Goal: Information Seeking & Learning: Learn about a topic

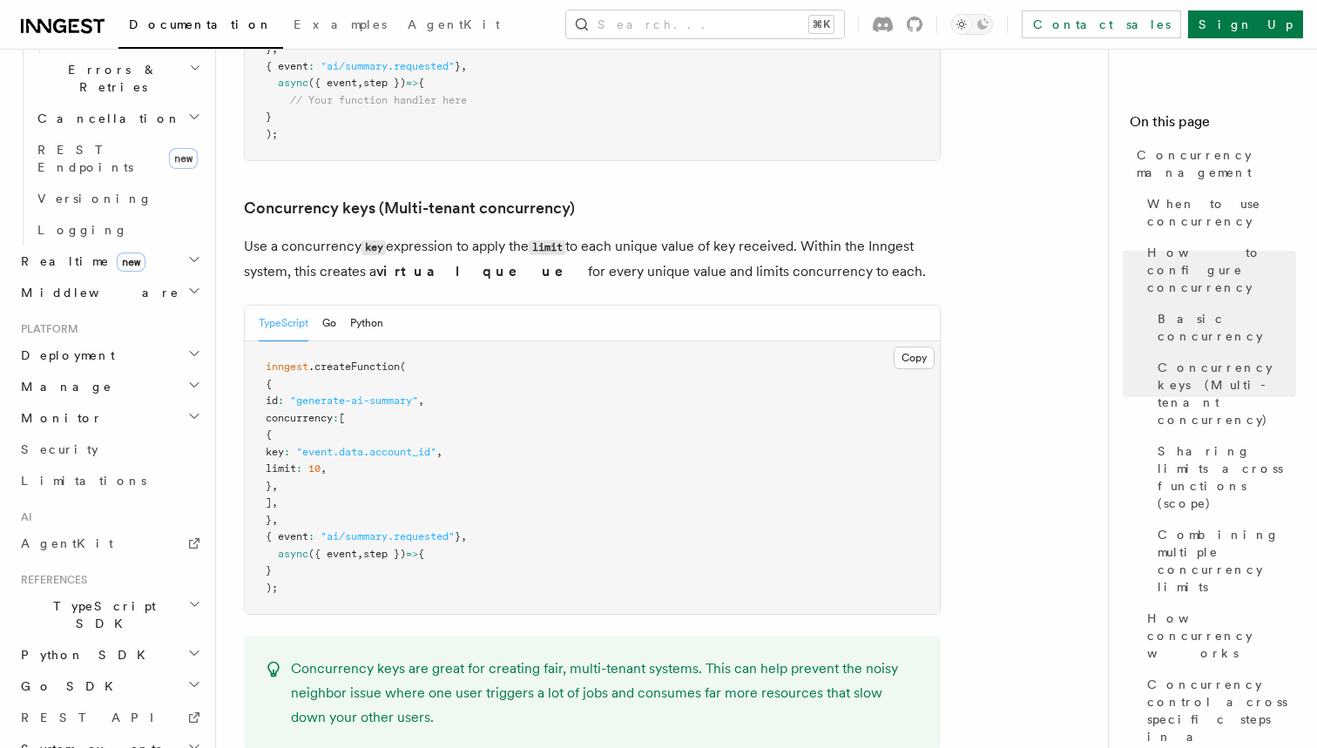
scroll to position [903, 0]
click at [69, 598] on span "TypeScript SDK" at bounding box center [101, 615] width 174 height 35
click at [100, 729] on span "Create a function" at bounding box center [89, 744] width 104 height 31
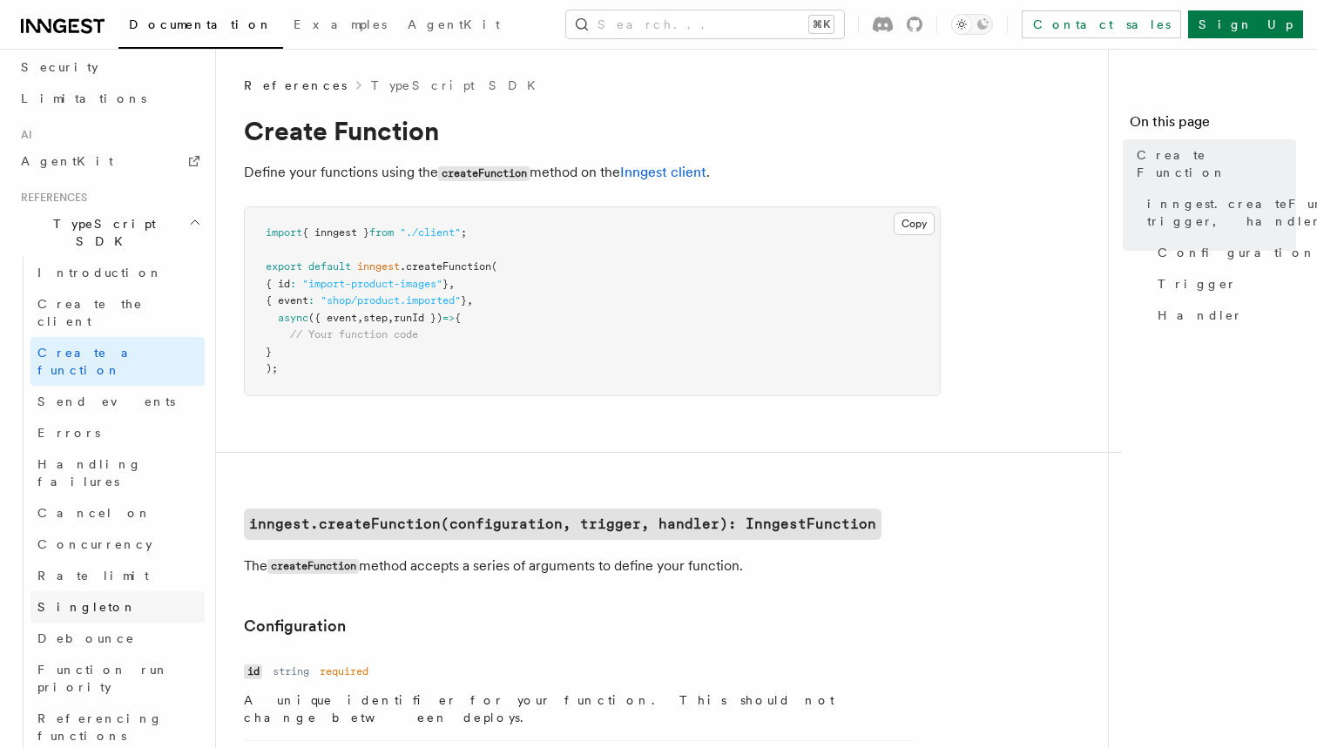
scroll to position [1051, 0]
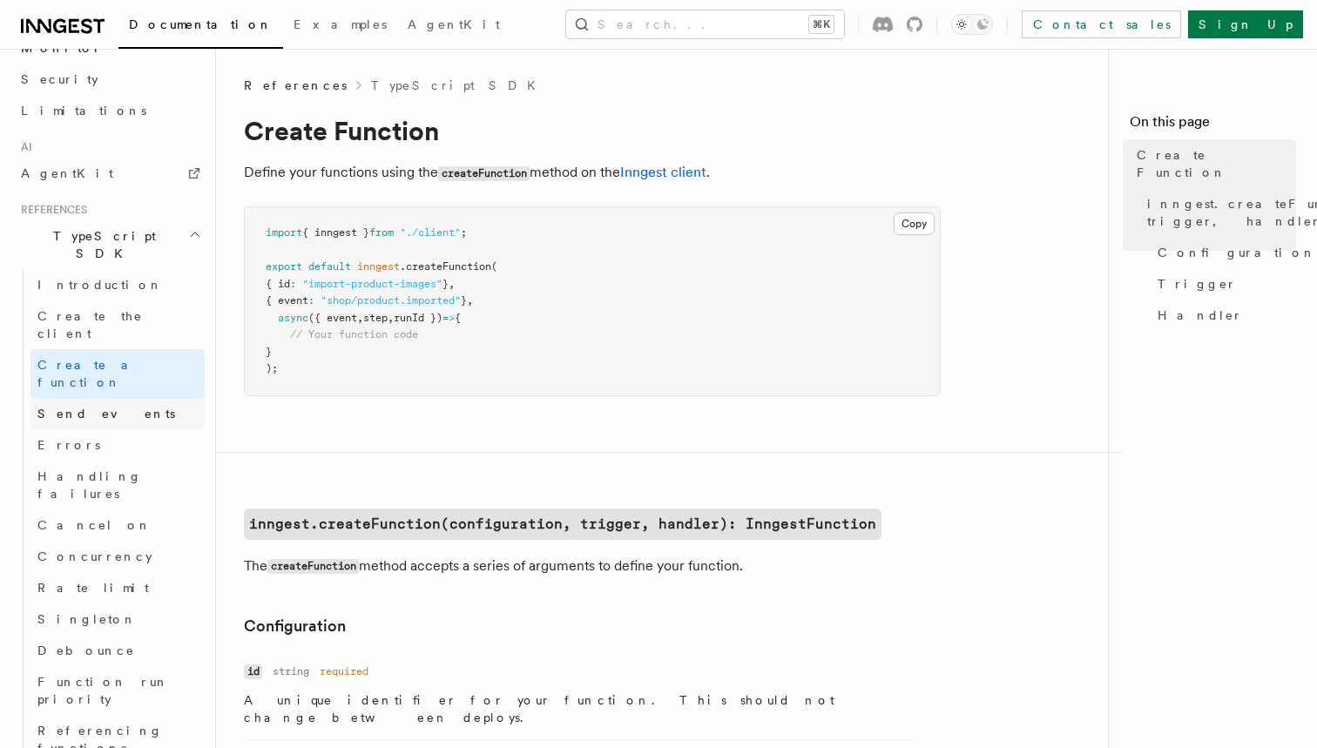
click at [132, 398] on link "Send events" at bounding box center [117, 413] width 174 height 31
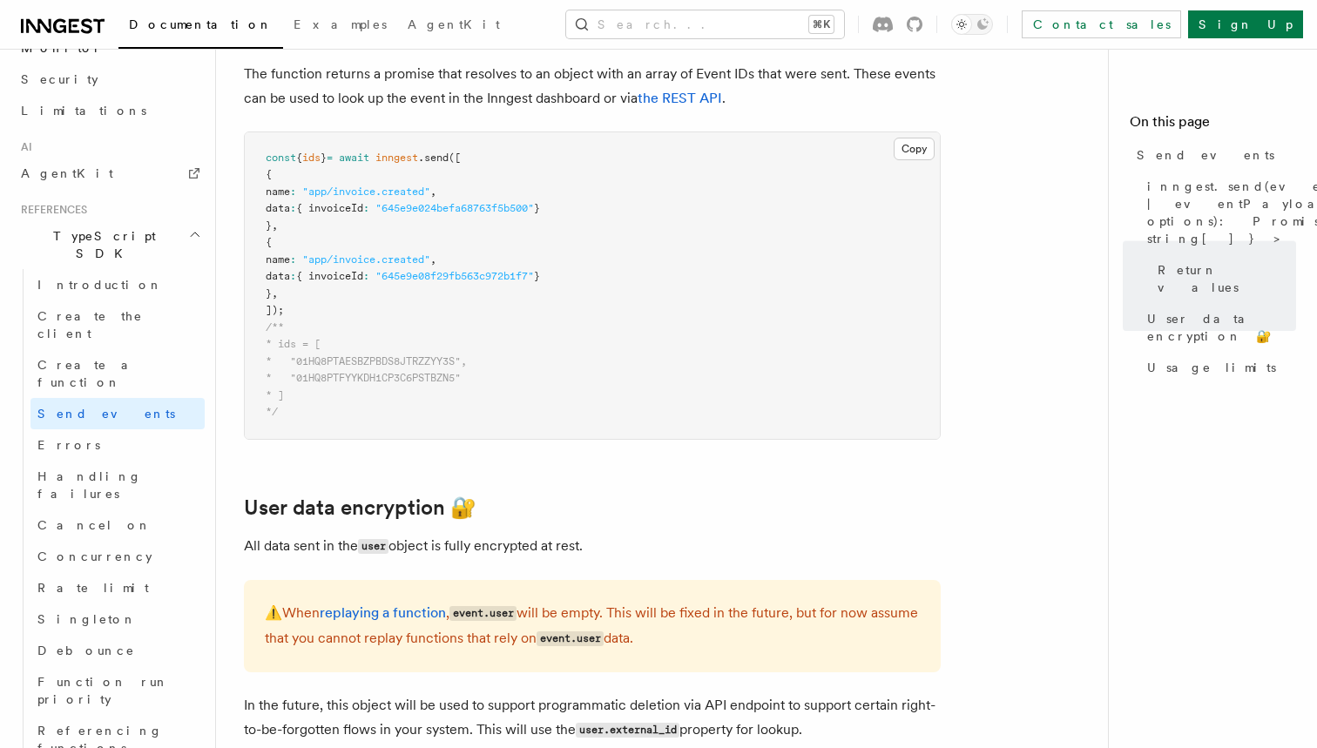
scroll to position [2146, 0]
click at [130, 429] on link "Errors" at bounding box center [117, 444] width 174 height 31
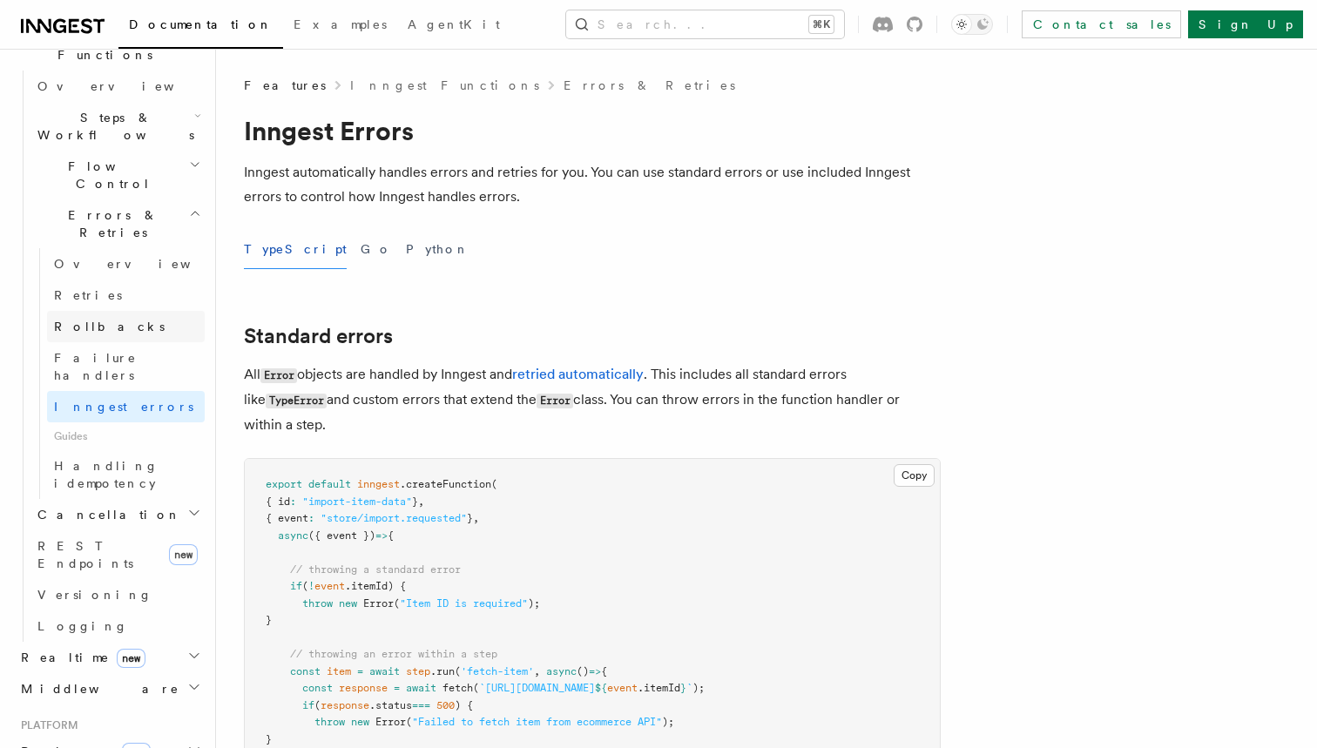
scroll to position [545, 0]
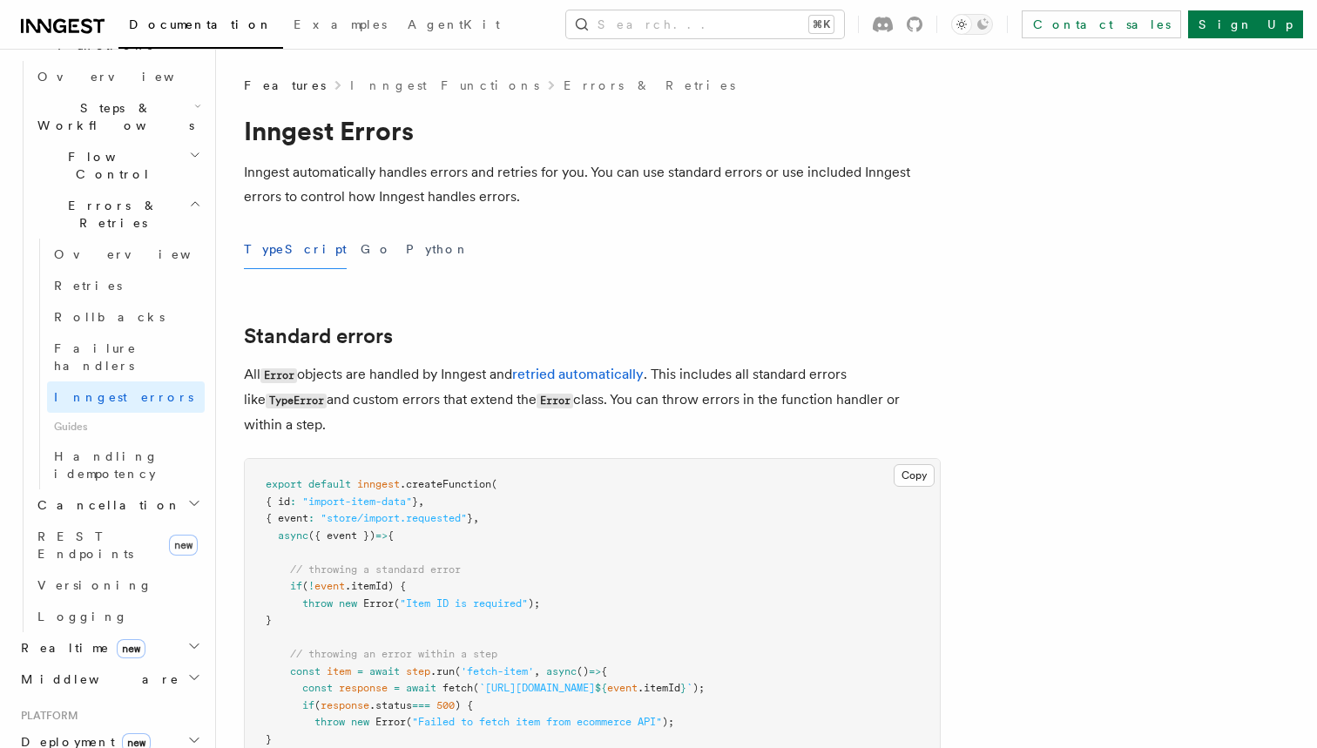
click at [182, 632] on h2 "Realtime new" at bounding box center [109, 647] width 191 height 31
click at [148, 449] on span "Handling idempotency" at bounding box center [106, 464] width 105 height 31
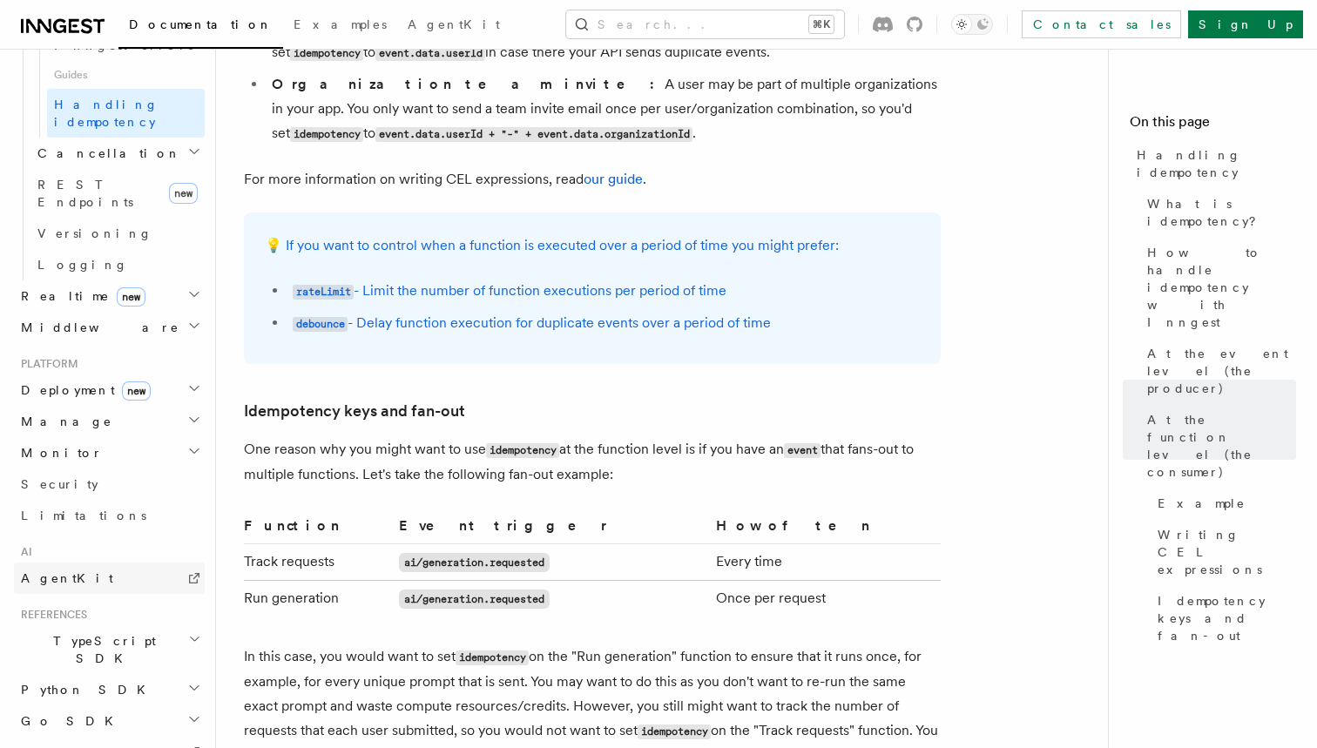
scroll to position [896, 0]
click at [195, 382] on icon "button" at bounding box center [194, 389] width 14 height 14
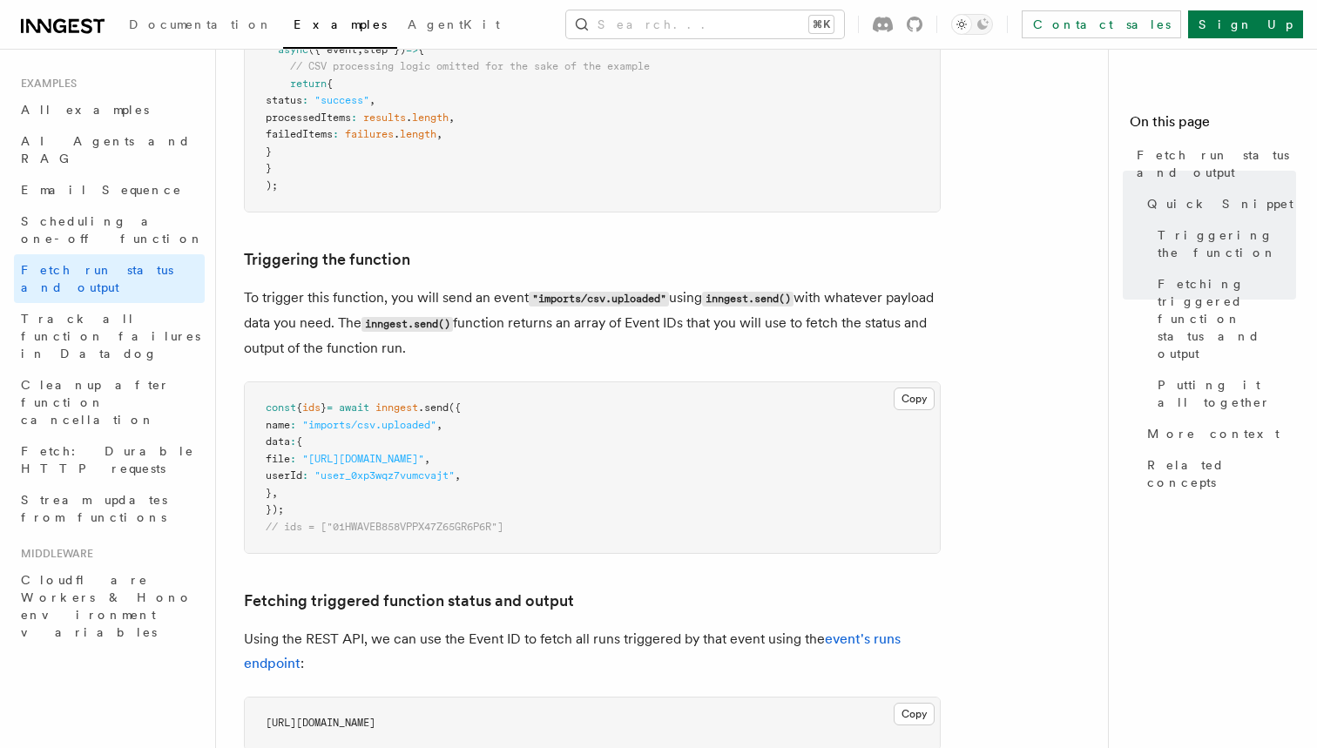
scroll to position [487, 0]
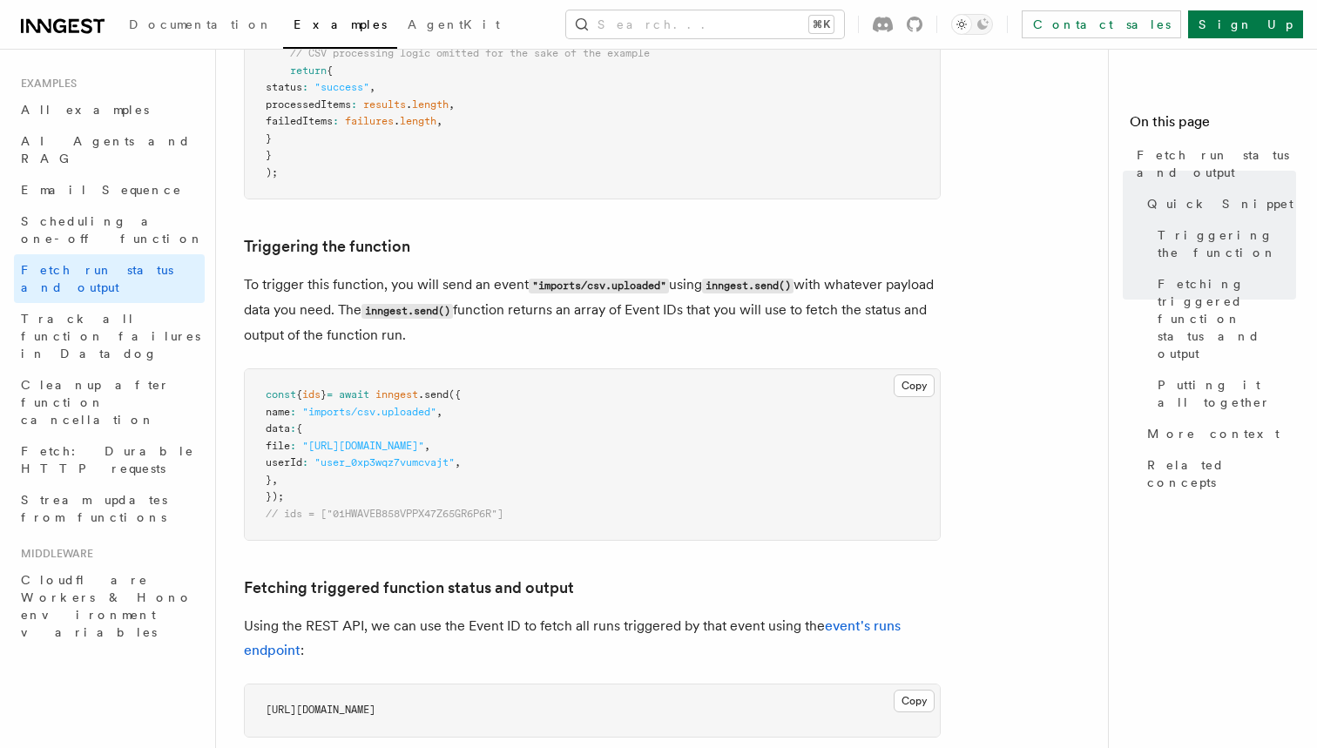
click at [350, 479] on pre "const { ids } = await inngest .send ({ name : "imports/csv.uploaded" , data : {…" at bounding box center [592, 454] width 695 height 171
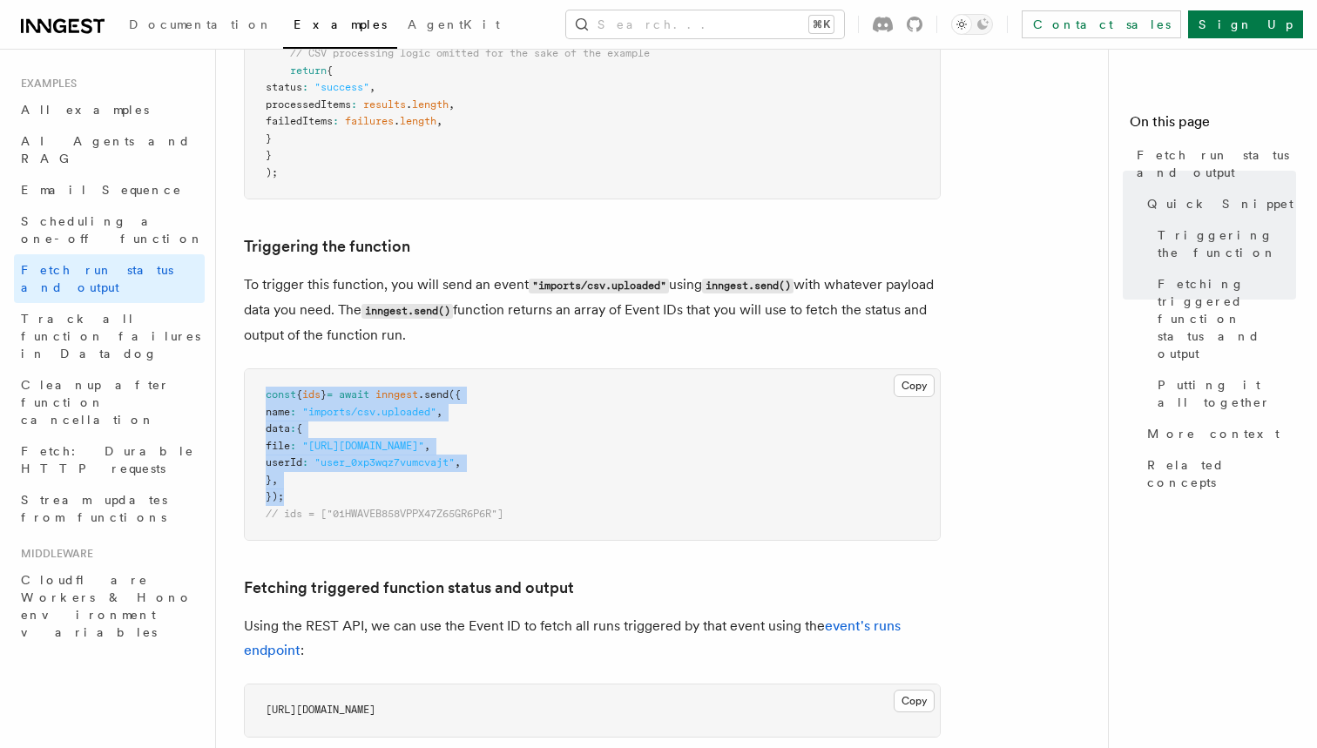
drag, startPoint x: 346, startPoint y: 490, endPoint x: 258, endPoint y: 388, distance: 134.6
click at [258, 388] on pre "const { ids } = await inngest .send ({ name : "imports/csv.uploaded" , data : {…" at bounding box center [592, 454] width 695 height 171
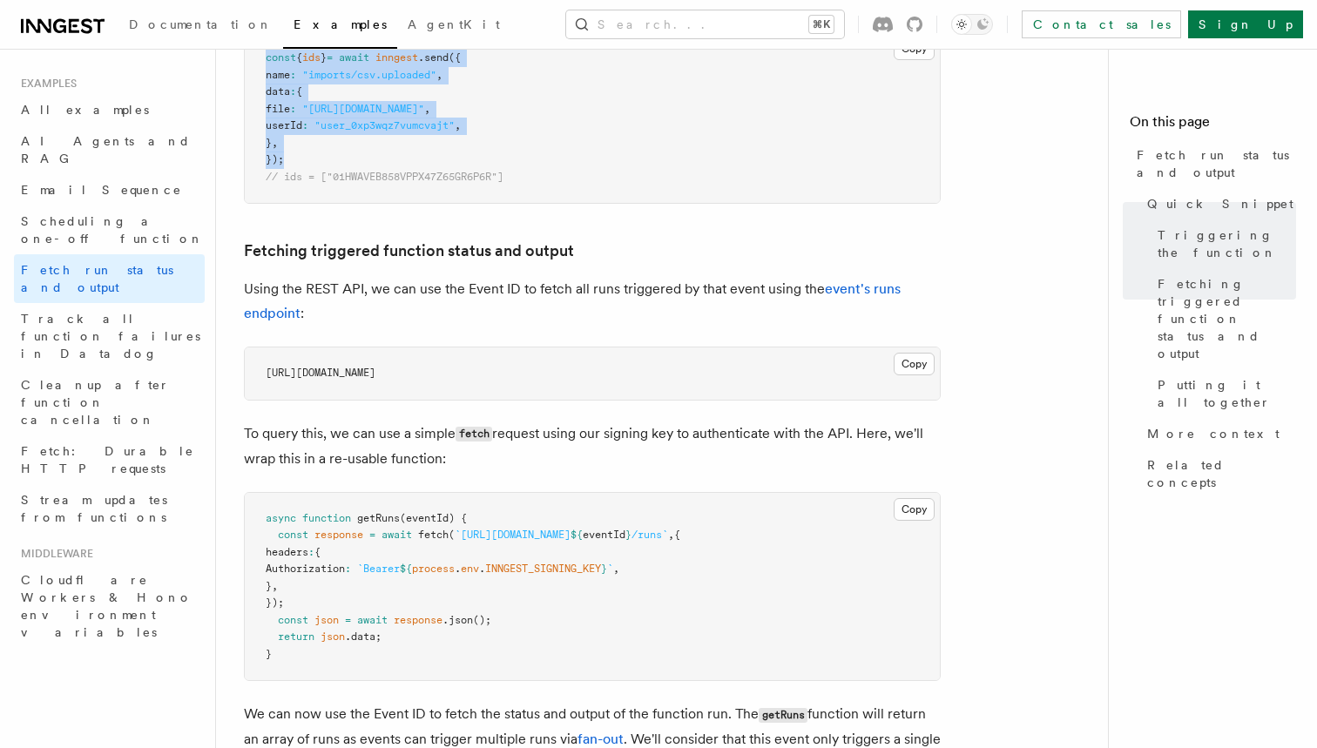
scroll to position [858, 0]
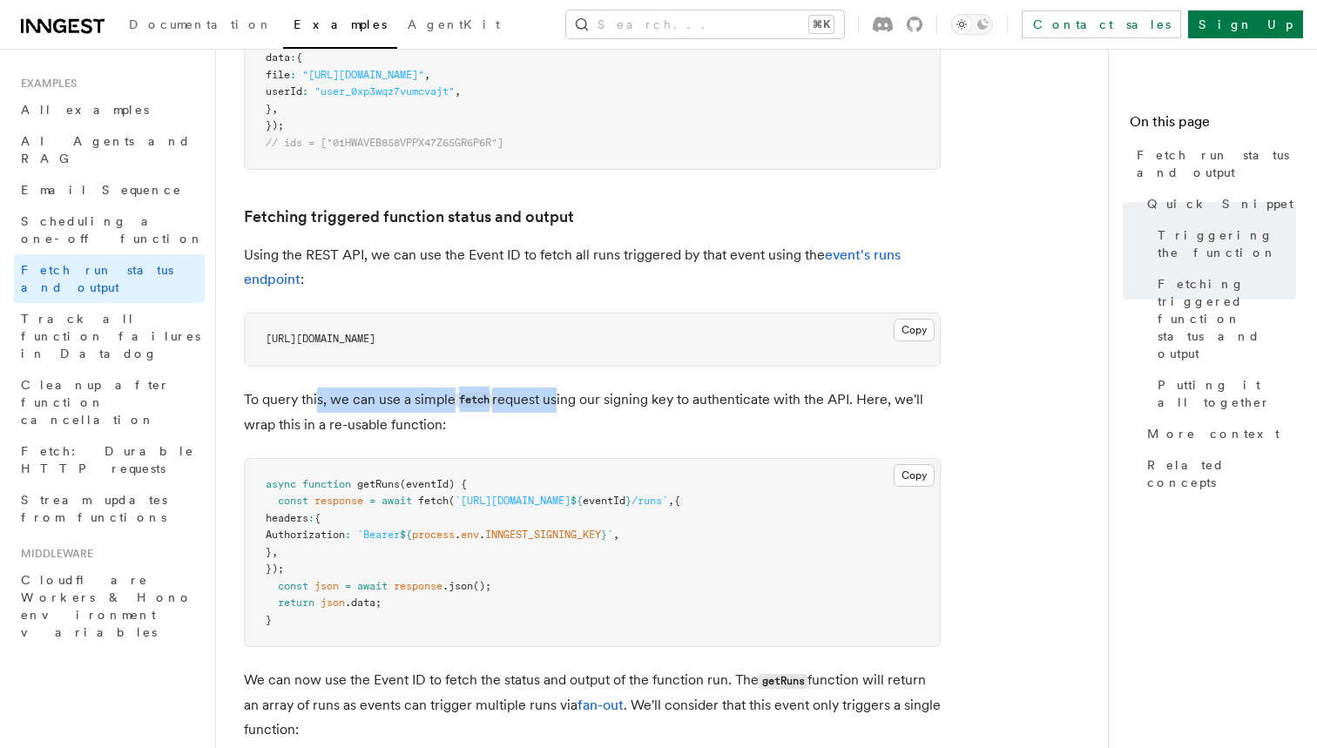
drag, startPoint x: 320, startPoint y: 391, endPoint x: 555, endPoint y: 397, distance: 235.2
click at [555, 397] on p "To query this, we can use a simple fetch request using our signing key to authe…" at bounding box center [592, 413] width 697 height 50
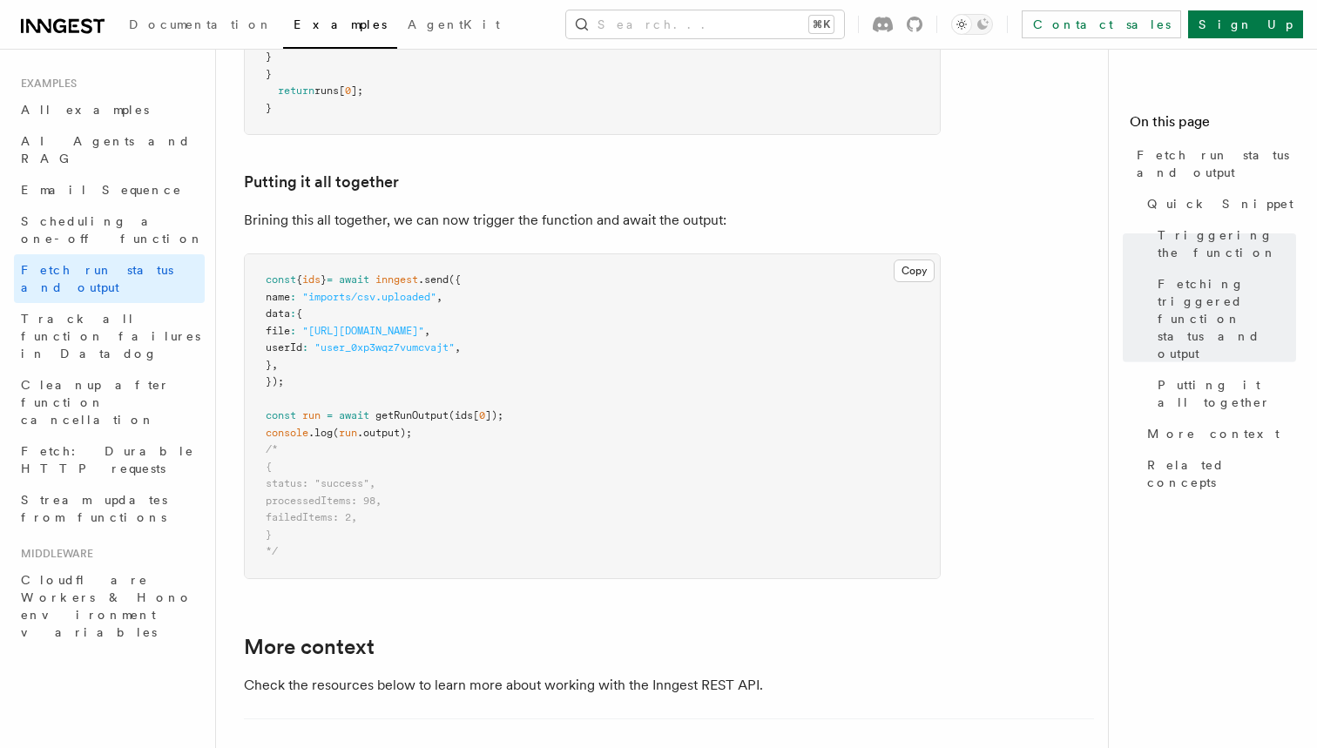
scroll to position [2178, 0]
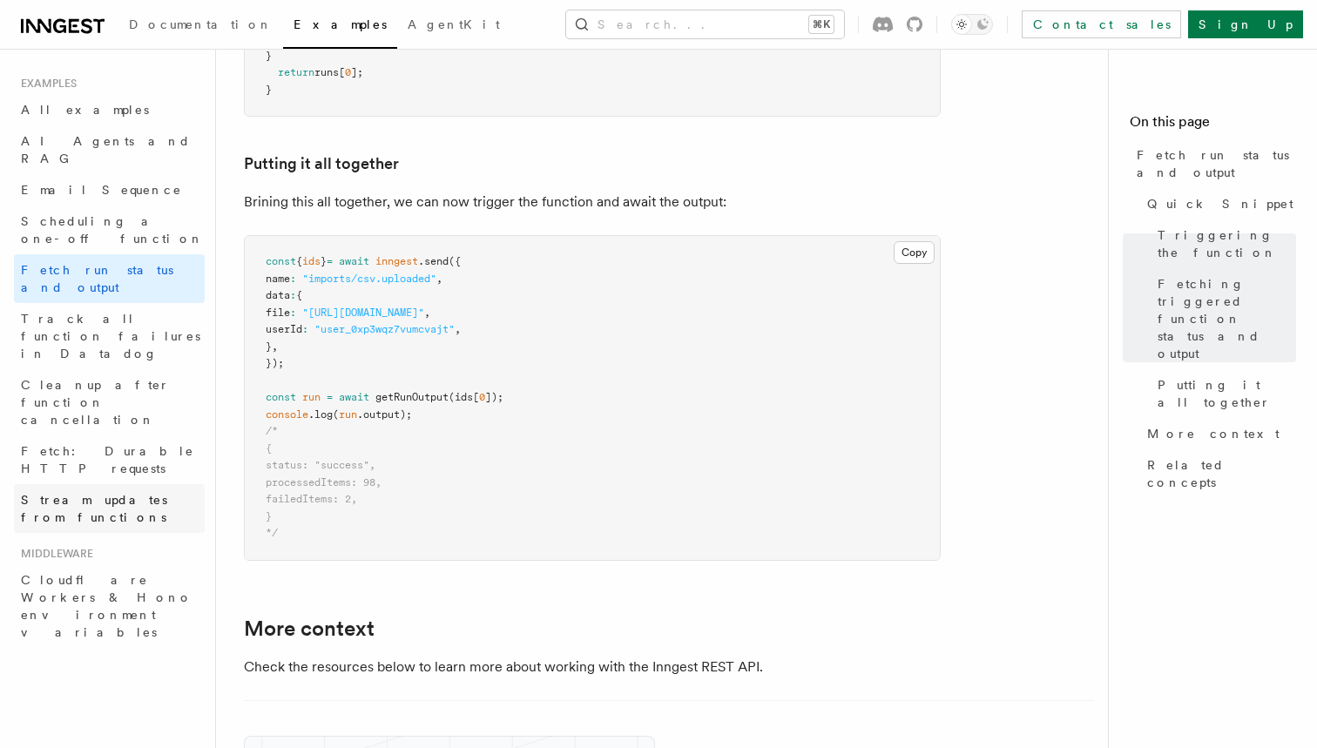
click at [146, 493] on span "Stream updates from functions" at bounding box center [94, 508] width 146 height 31
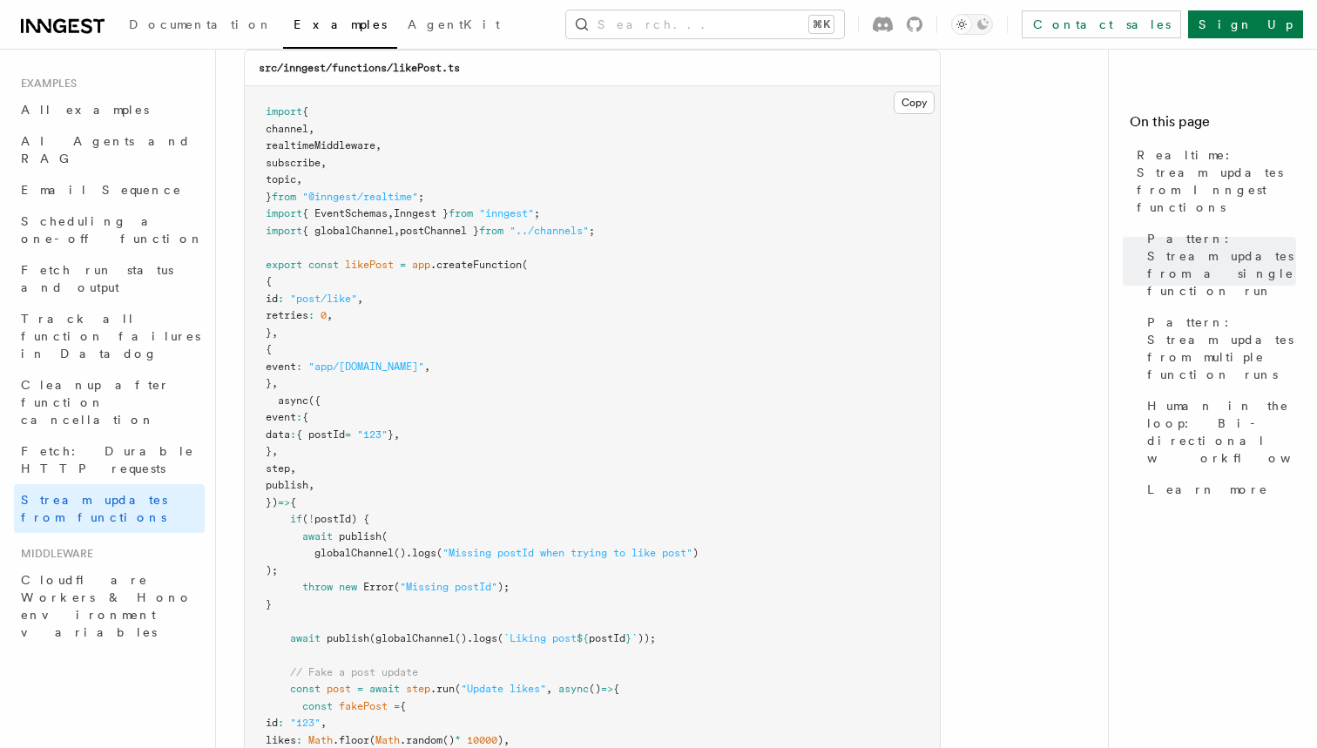
scroll to position [2237, 0]
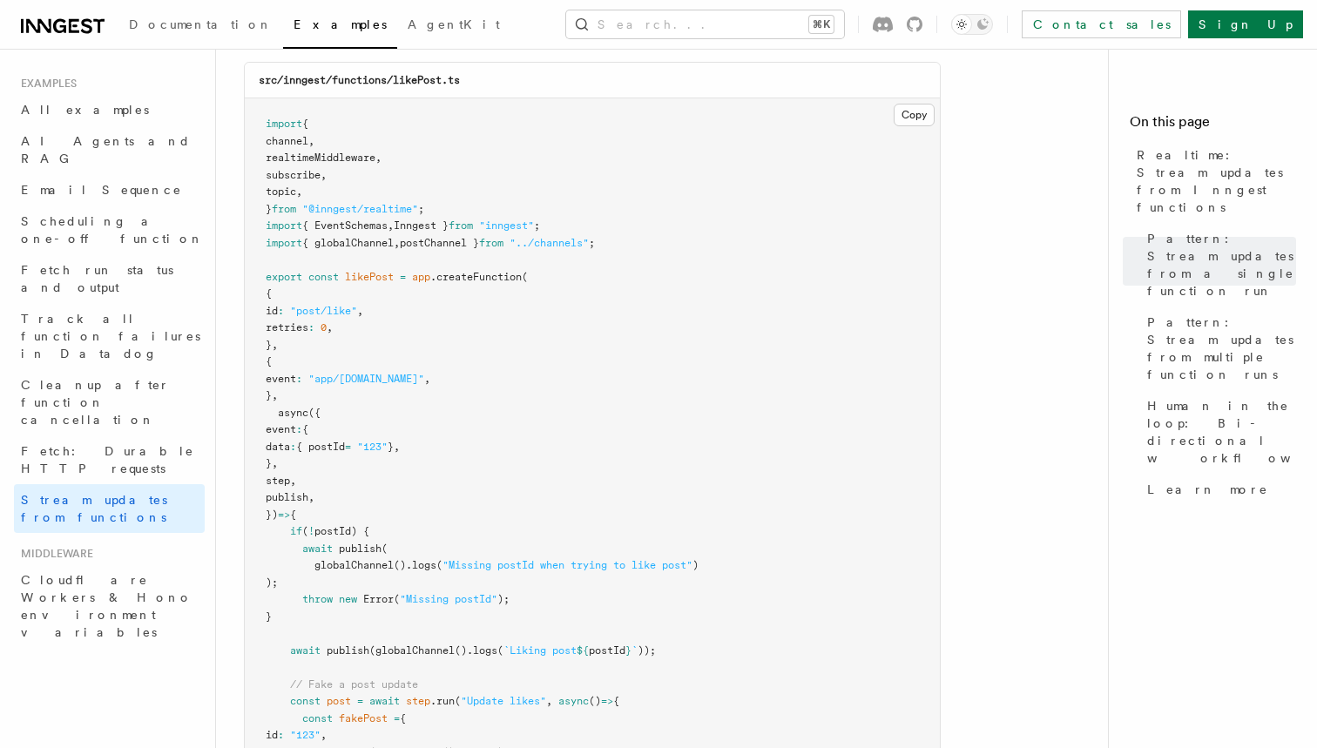
click at [325, 290] on pre "import { channel , realtimeMiddleware , subscribe , topic , } from "@inngest/re…" at bounding box center [592, 506] width 695 height 816
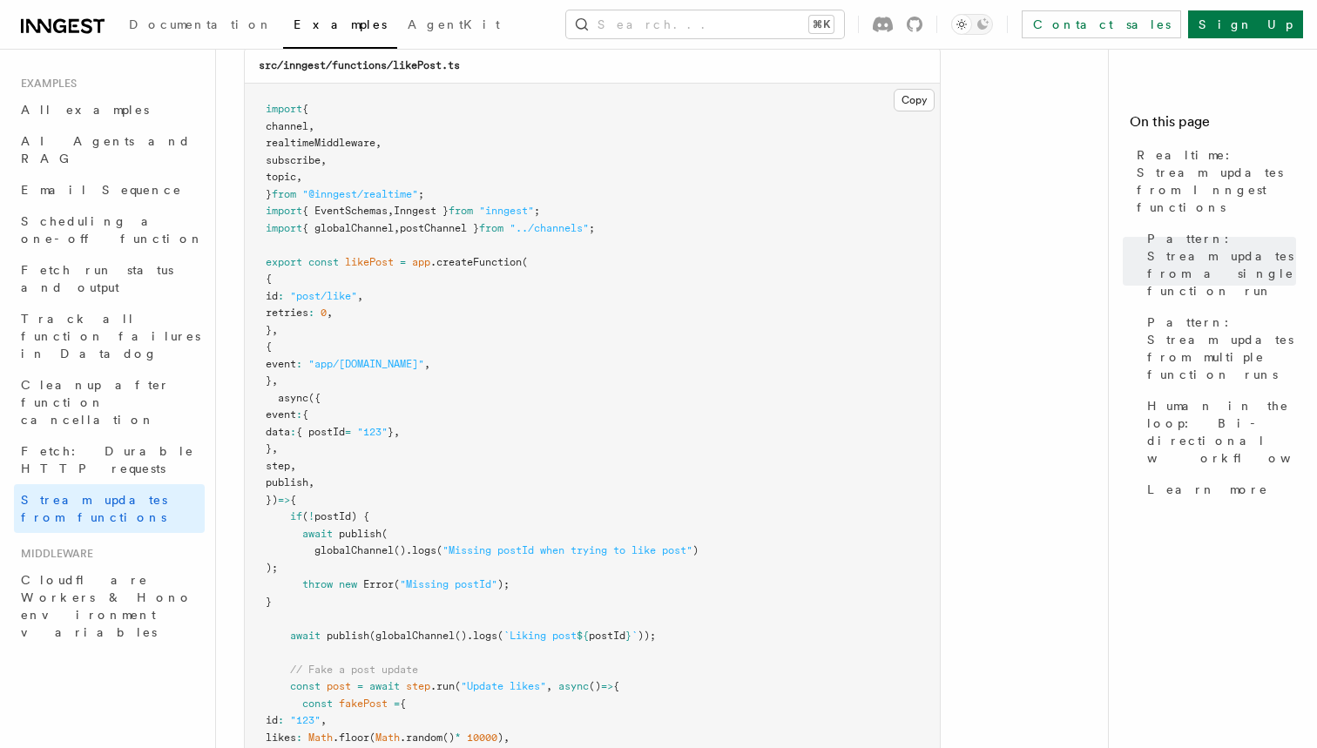
scroll to position [2251, 0]
drag, startPoint x: 280, startPoint y: 294, endPoint x: 333, endPoint y: 327, distance: 62.6
click at [333, 327] on pre "import { channel , realtimeMiddleware , subscribe , topic , } from "@inngest/re…" at bounding box center [592, 492] width 695 height 816
drag, startPoint x: 277, startPoint y: 342, endPoint x: 292, endPoint y: 435, distance: 94.4
click at [292, 435] on code "import { channel , realtimeMiddleware , subscribe , topic , } from "@inngest/re…" at bounding box center [482, 491] width 433 height 777
